Goal: Task Accomplishment & Management: Use online tool/utility

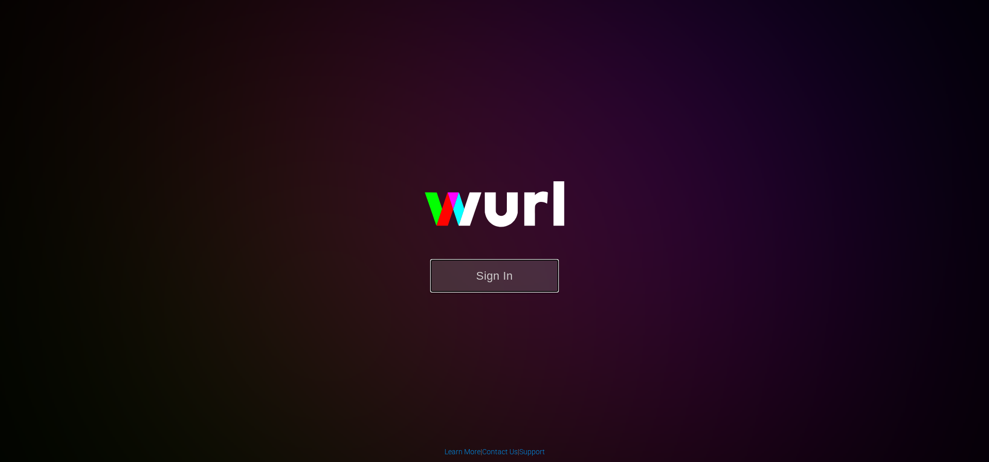
click at [495, 288] on button "Sign In" at bounding box center [494, 275] width 129 height 33
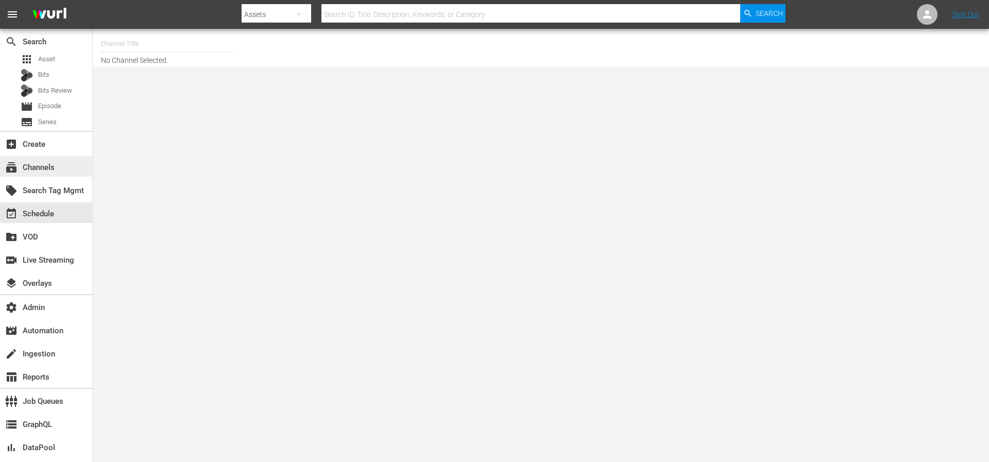
click at [55, 161] on div "subscriptions Channels" at bounding box center [29, 165] width 58 height 9
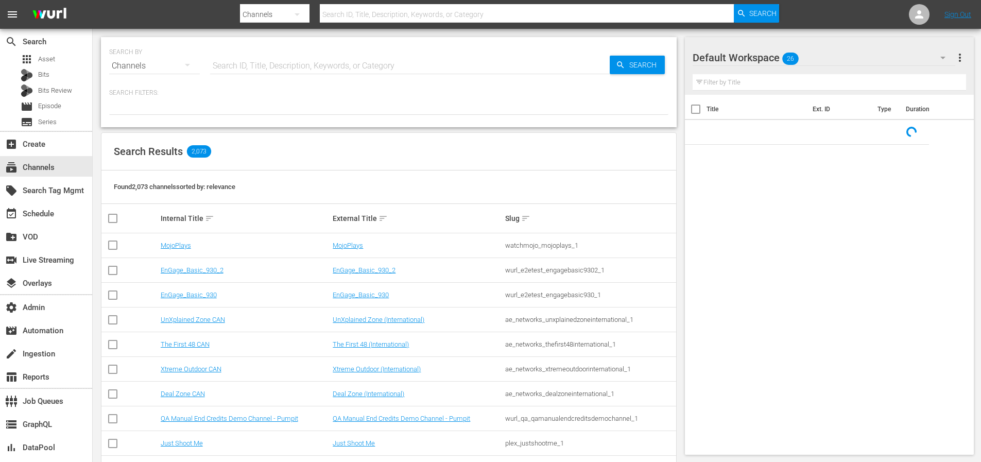
click at [371, 13] on input "text" at bounding box center [527, 14] width 415 height 25
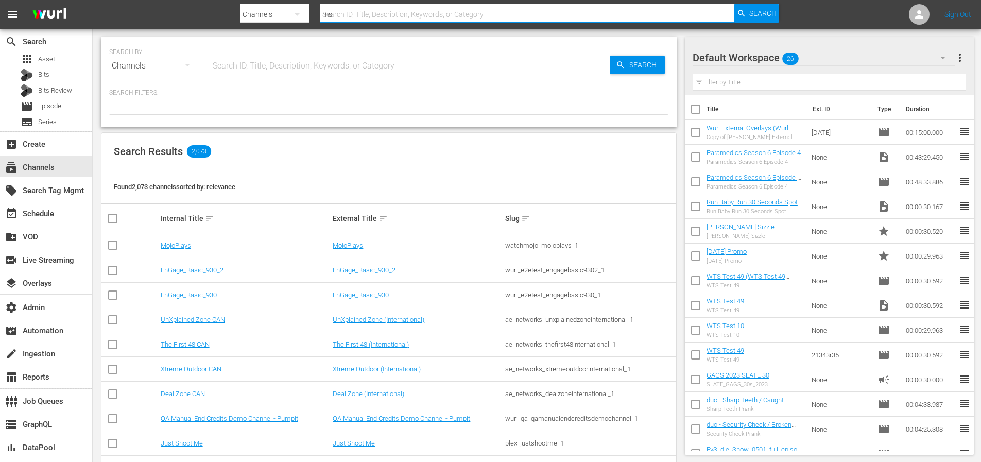
type input "msg"
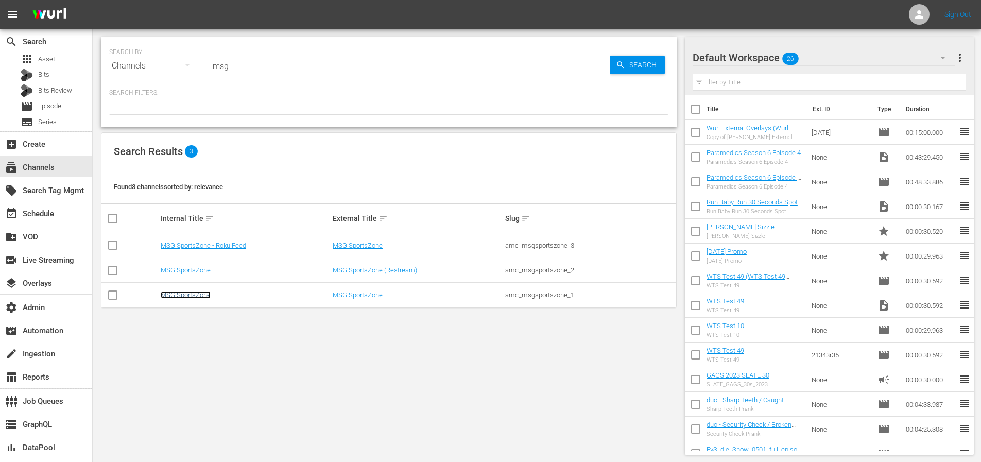
click at [200, 297] on link "MSG SportsZone" at bounding box center [186, 295] width 50 height 8
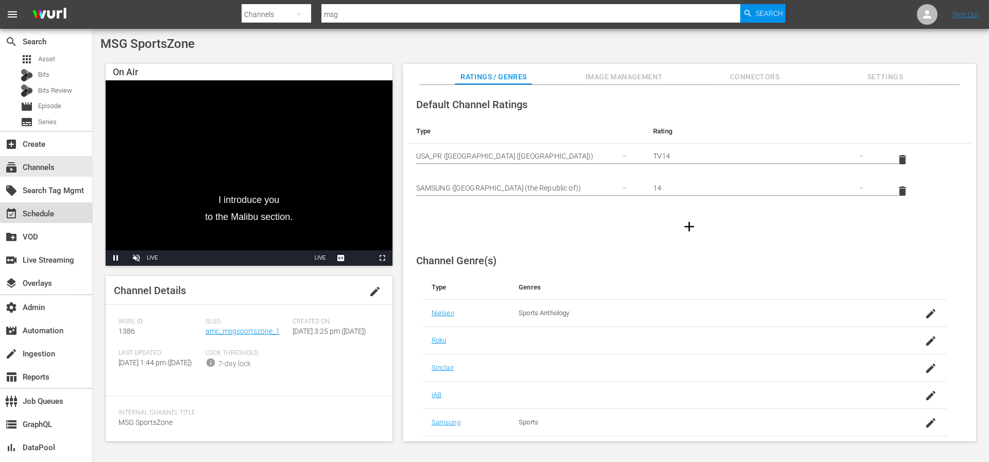
click at [56, 213] on div "event_available Schedule" at bounding box center [29, 212] width 58 height 9
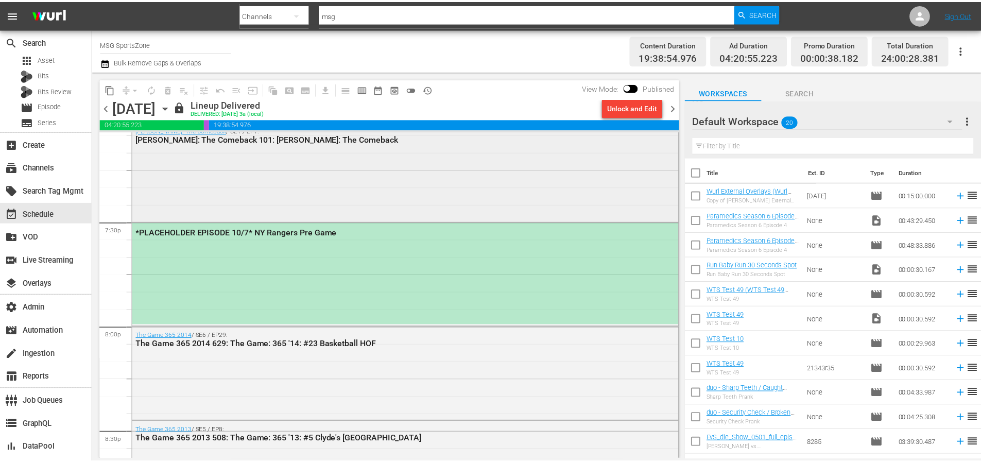
scroll to position [3943, 0]
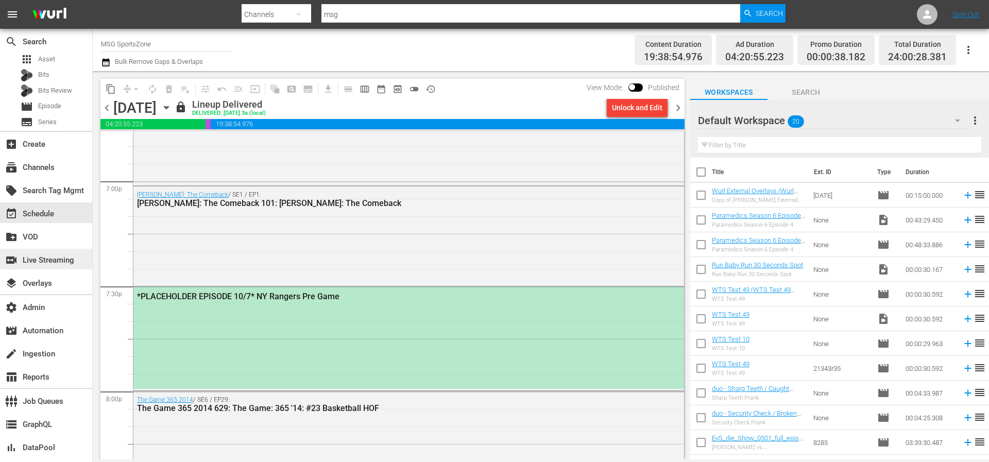
click at [45, 263] on div "switch_video Live Streaming" at bounding box center [29, 258] width 58 height 9
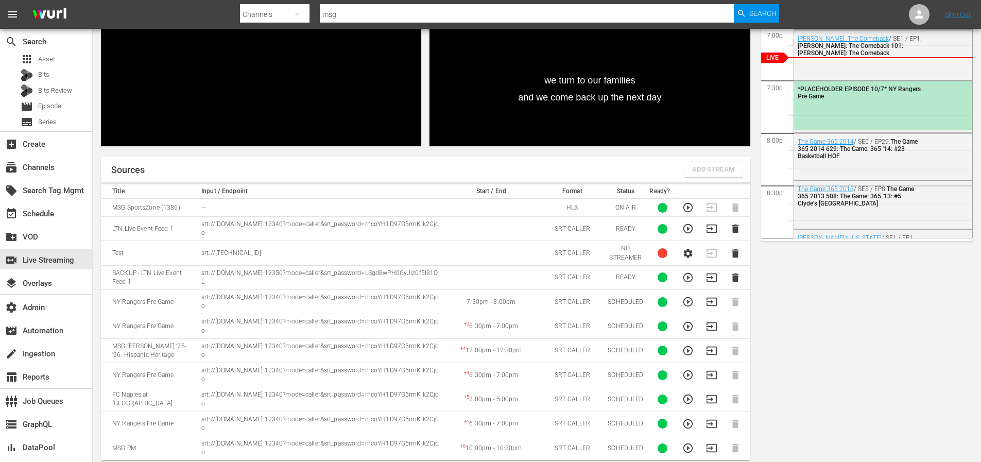
scroll to position [225, 0]
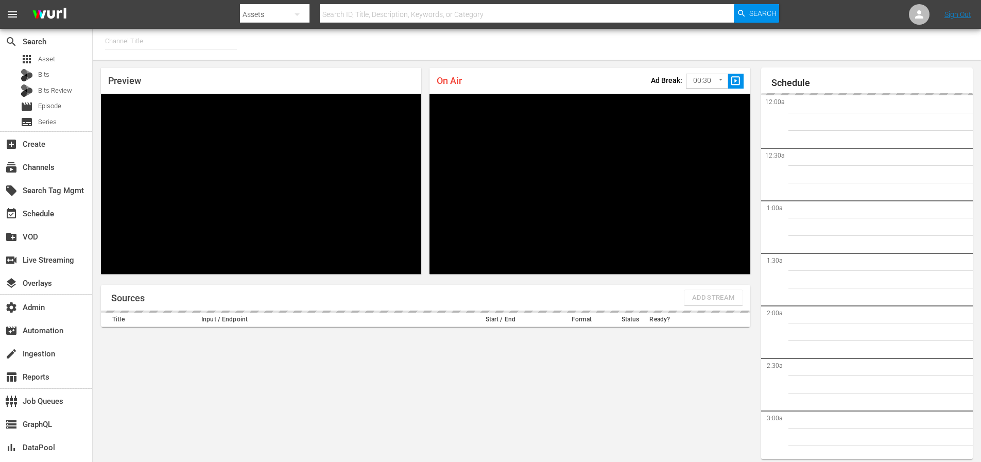
type input "MSG SportsZone (1386)"
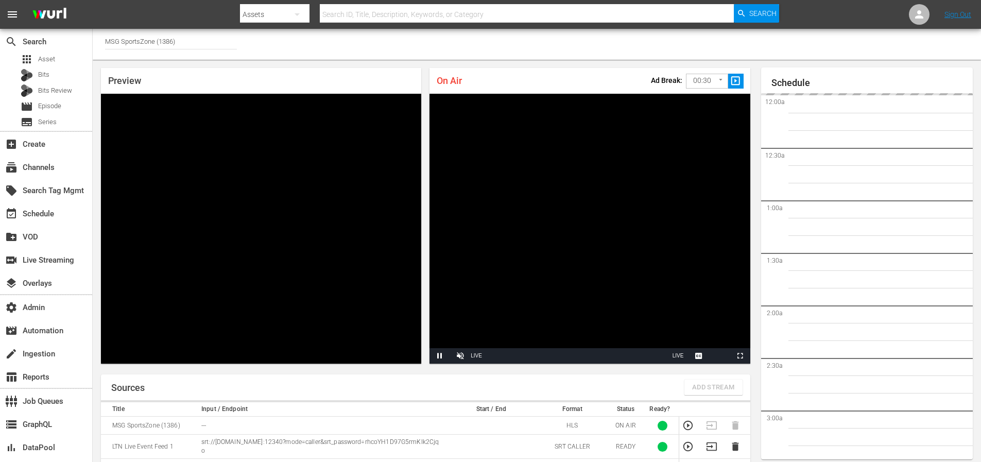
scroll to position [1850, 0]
